Goal: Information Seeking & Learning: Learn about a topic

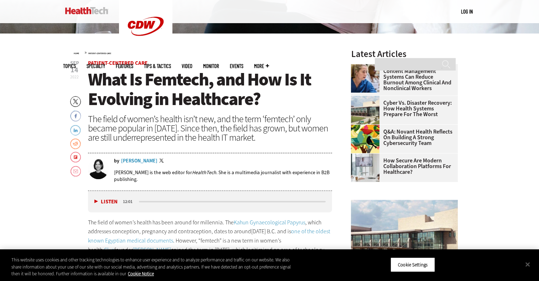
scroll to position [237, 0]
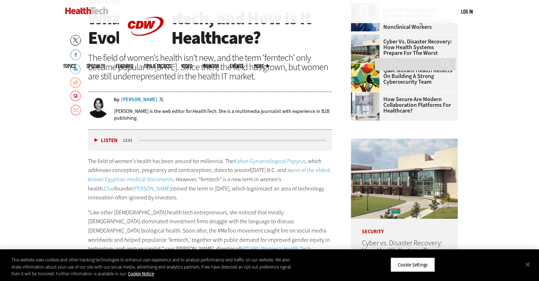
scroll to position [332, 0]
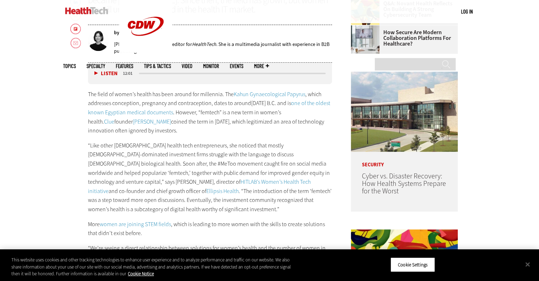
scroll to position [332, 0]
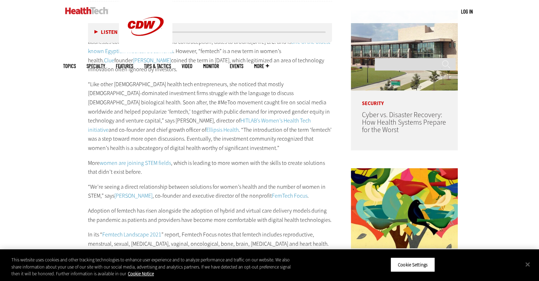
scroll to position [427, 0]
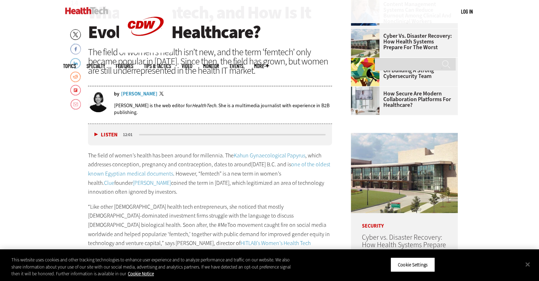
scroll to position [237, 0]
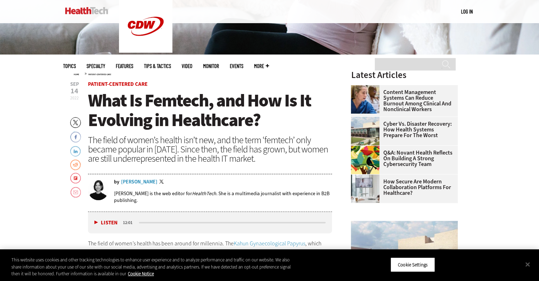
scroll to position [379, 0]
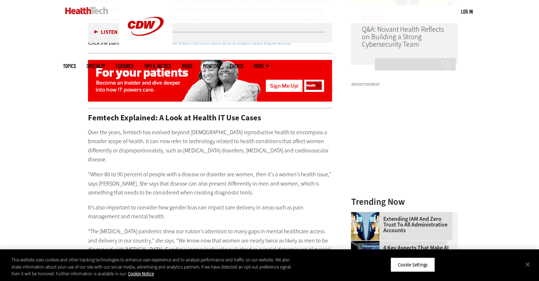
scroll to position [664, 0]
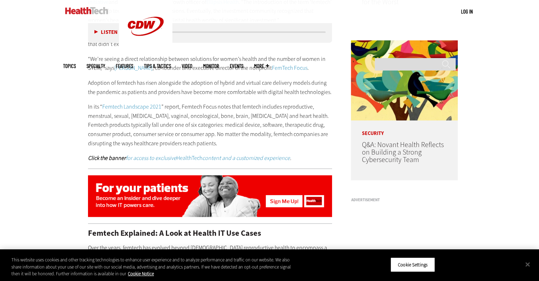
scroll to position [522, 0]
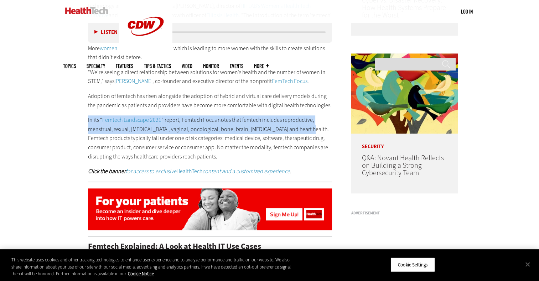
drag, startPoint x: 86, startPoint y: 120, endPoint x: 304, endPoint y: 125, distance: 218.3
copy p "In its “ Femtech Landscape 2021 ” report, Femtech Focus notes that femtech incl…"
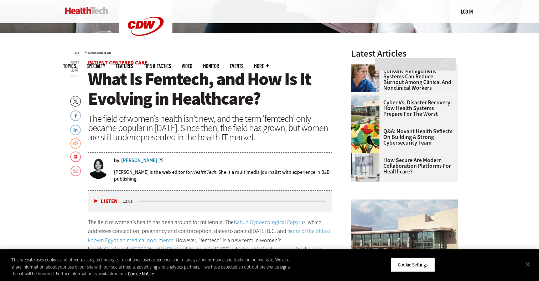
scroll to position [237, 0]
